Goal: Information Seeking & Learning: Understand process/instructions

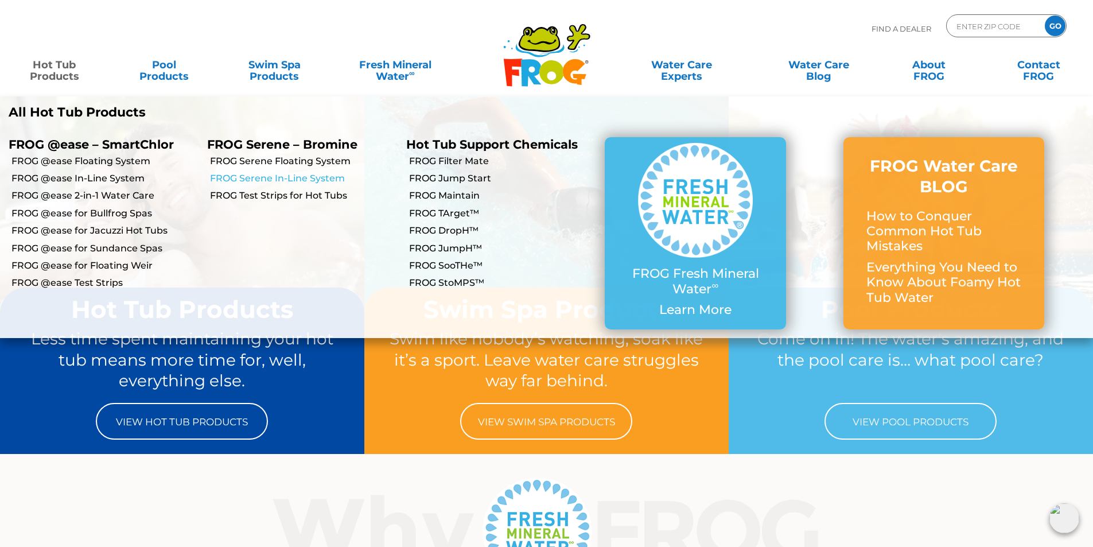
click at [280, 179] on link "FROG Serene In-Line System" at bounding box center [303, 178] width 187 height 13
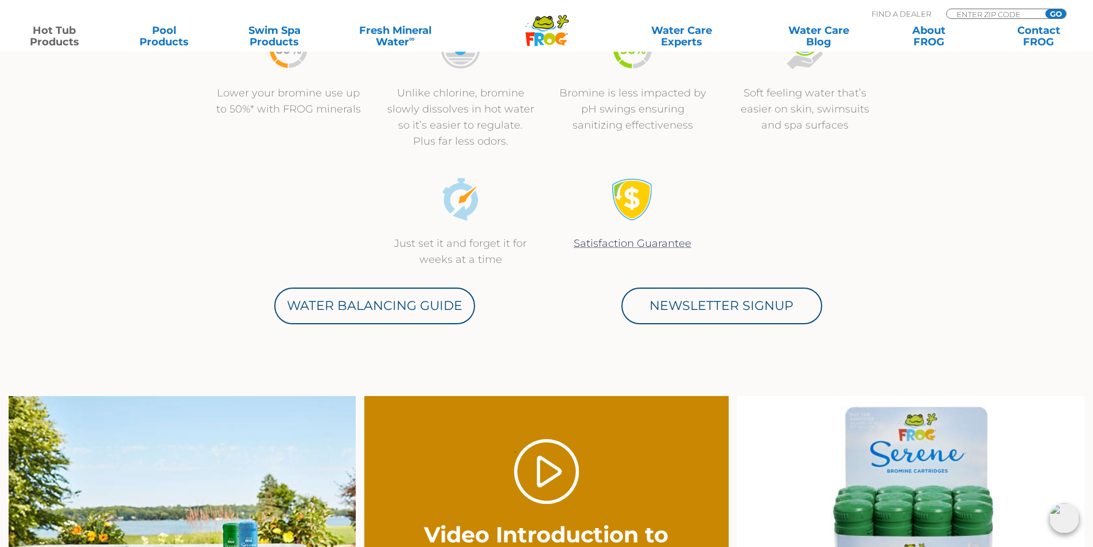
scroll to position [574, 0]
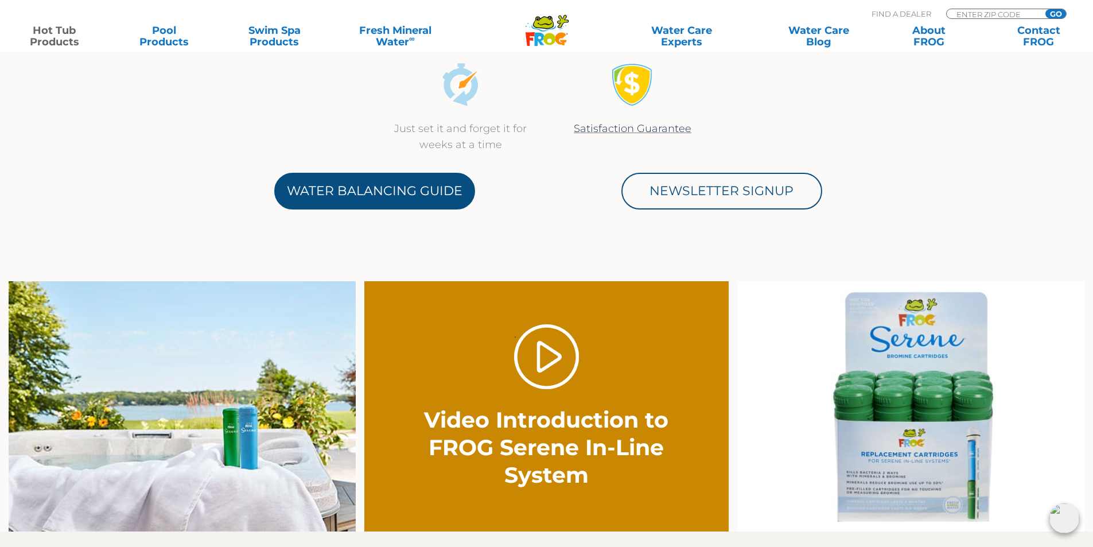
click at [422, 195] on link "Water Balancing Guide" at bounding box center [374, 191] width 201 height 37
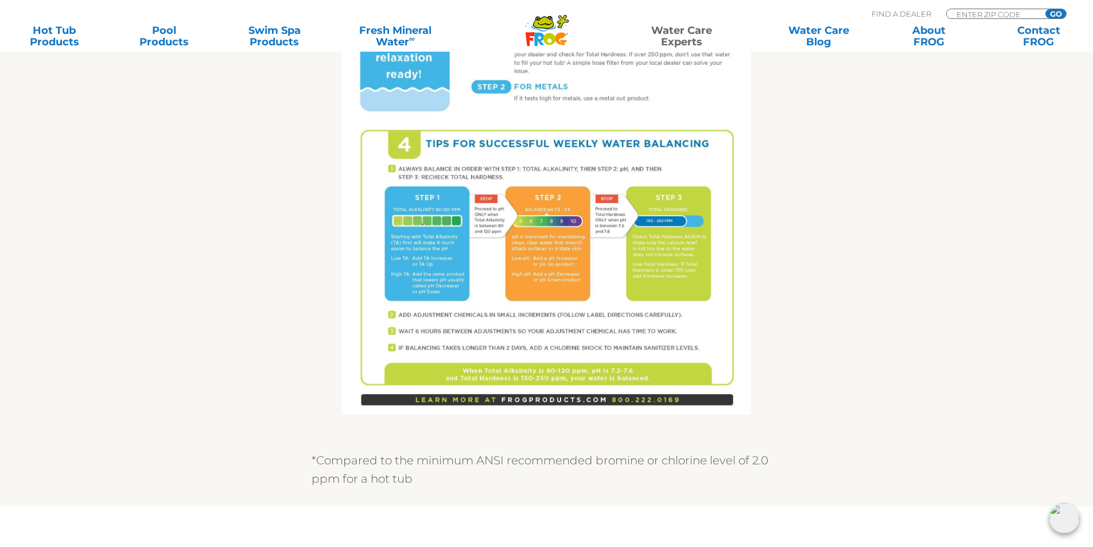
scroll to position [689, 0]
